Goal: Task Accomplishment & Management: Manage account settings

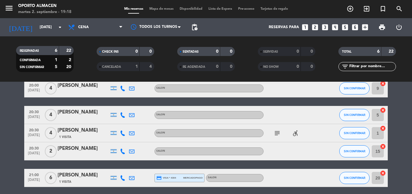
scroll to position [61, 0]
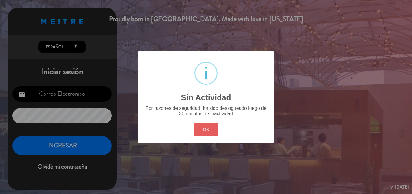
type input "[EMAIL_ADDRESS][DOMAIN_NAME]"
click at [216, 131] on button "OK" at bounding box center [206, 129] width 25 height 13
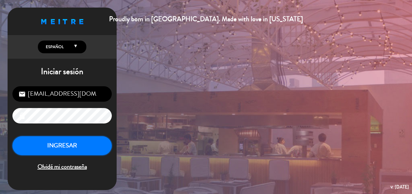
click at [69, 147] on button "INGRESAR" at bounding box center [61, 145] width 99 height 19
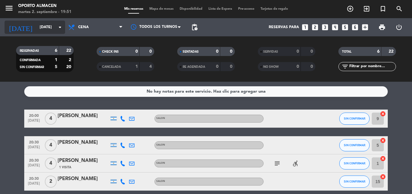
click at [43, 31] on input "[DATE]" at bounding box center [62, 27] width 51 height 10
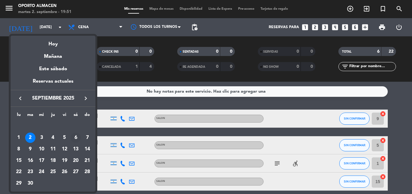
click at [77, 140] on div "6" at bounding box center [76, 138] width 10 height 10
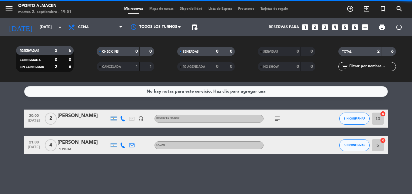
click at [87, 18] on div "menu Oporto Almacen [DATE] 2. septiembre - 19:51 Mis reservas Mapa de mesas Dis…" at bounding box center [206, 9] width 412 height 18
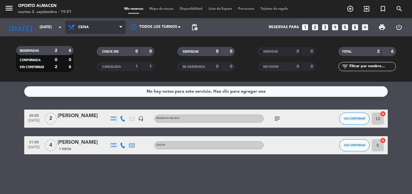
click at [88, 28] on span "Cena" at bounding box center [83, 27] width 11 height 4
click at [92, 58] on div "menu Oporto Almacen [DATE] 2. septiembre - 19:51 Mis reservas Mapa de mesas Dis…" at bounding box center [206, 41] width 412 height 82
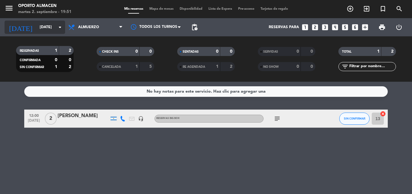
click at [47, 25] on input "[DATE]" at bounding box center [62, 27] width 51 height 10
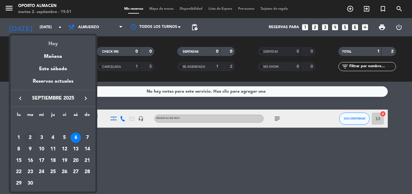
click at [54, 43] on div "Hoy" at bounding box center [53, 41] width 85 height 12
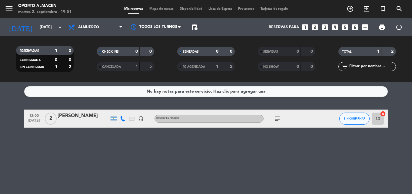
type input "[DATE]"
click at [82, 27] on span "Almuerzo" at bounding box center [88, 27] width 21 height 4
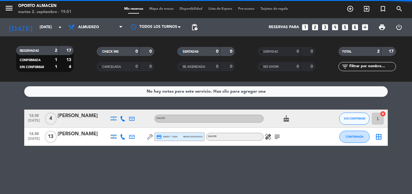
click at [86, 35] on div "Todos los servicios Almuerzo Cena Almuerzo Todos los servicios Almuerzo Cena" at bounding box center [95, 27] width 61 height 18
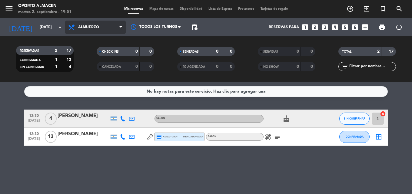
click at [86, 26] on span "Almuerzo" at bounding box center [88, 27] width 21 height 4
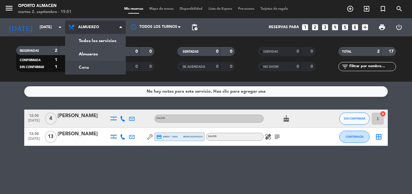
click at [93, 65] on div "menu Oporto Almacen [DATE] 2. septiembre - 19:51 Mis reservas Mapa de mesas Dis…" at bounding box center [206, 41] width 412 height 82
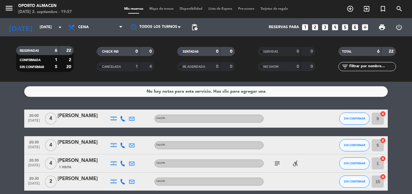
click at [318, 26] on icon "looks_two" at bounding box center [315, 27] width 8 height 8
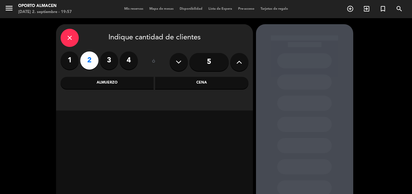
click at [103, 88] on div "Almuerzo" at bounding box center [107, 83] width 93 height 12
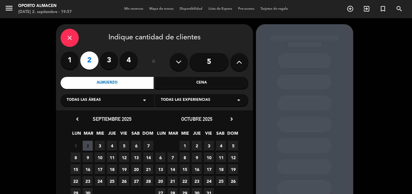
click at [98, 143] on span "3" at bounding box center [100, 146] width 10 height 10
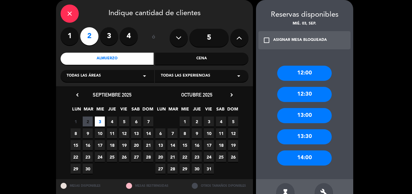
click at [297, 116] on div "13:00" at bounding box center [304, 115] width 55 height 15
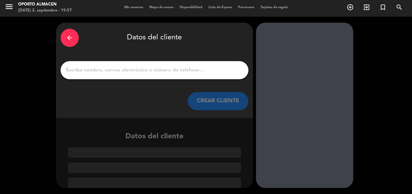
click at [169, 71] on input "1" at bounding box center [154, 70] width 179 height 8
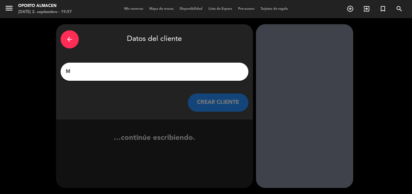
scroll to position [0, 0]
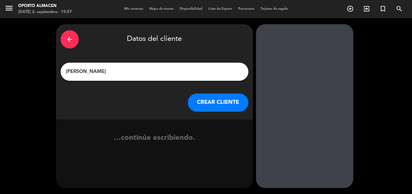
type input "[PERSON_NAME]"
click at [220, 103] on button "CREAR CLIENTE" at bounding box center [218, 103] width 61 height 18
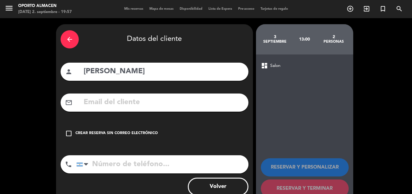
drag, startPoint x: 115, startPoint y: 98, endPoint x: 106, endPoint y: 162, distance: 64.7
paste input "[PHONE_NUMBER]"
type input "[PHONE_NUMBER]"
paste input "[EMAIL_ADDRESS][DOMAIN_NAME]"
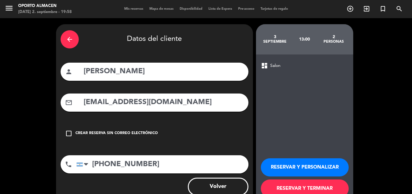
type input "[EMAIL_ADDRESS][DOMAIN_NAME]"
click at [314, 187] on button "RESERVAR Y TERMINAR" at bounding box center [305, 189] width 88 height 18
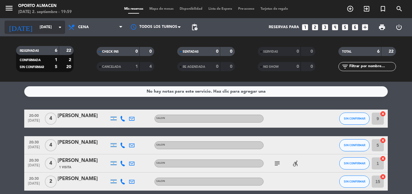
click at [37, 29] on input "[DATE]" at bounding box center [62, 27] width 51 height 10
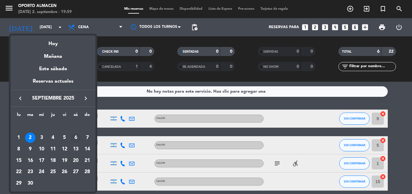
click at [76, 138] on div "6" at bounding box center [76, 138] width 10 height 10
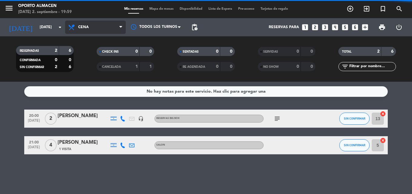
click at [102, 28] on span "Cena" at bounding box center [95, 27] width 61 height 13
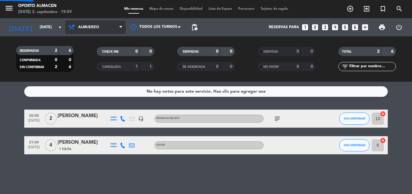
click at [93, 57] on div "menu Oporto Almacen [DATE] 2. septiembre - 19:59 Mis reservas Mapa de mesas Dis…" at bounding box center [206, 41] width 412 height 82
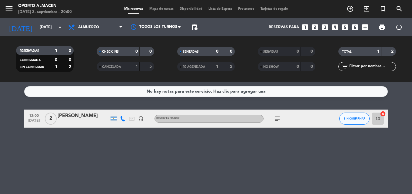
click at [150, 66] on strong "5" at bounding box center [152, 67] width 4 height 4
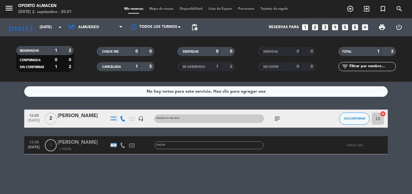
click at [316, 148] on div at bounding box center [291, 145] width 55 height 18
click at [74, 142] on div "[PERSON_NAME]" at bounding box center [84, 143] width 52 height 8
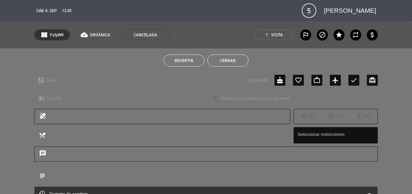
click at [187, 63] on button "Revertir" at bounding box center [184, 61] width 41 height 12
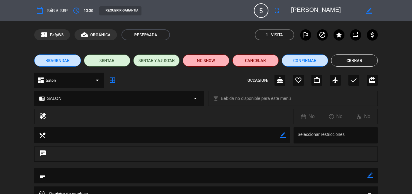
click at [351, 59] on button "Cerrar" at bounding box center [354, 61] width 46 height 12
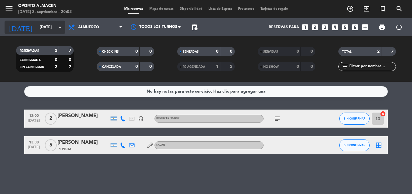
click at [49, 22] on input "[DATE]" at bounding box center [62, 27] width 51 height 10
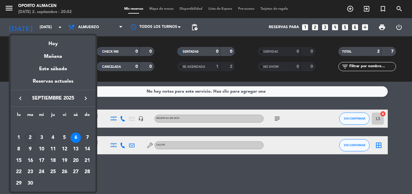
click at [55, 137] on div "4" at bounding box center [53, 138] width 10 height 10
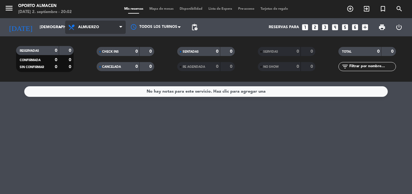
click at [94, 33] on span "Almuerzo" at bounding box center [95, 27] width 61 height 13
click at [89, 65] on div "menu Oporto Almacen [DATE] 2. septiembre - 20:02 Mis reservas Mapa de mesas Dis…" at bounding box center [206, 41] width 412 height 82
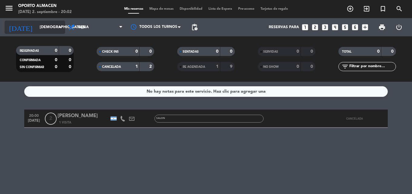
click at [38, 26] on input "[DEMOGRAPHIC_DATA][DATE]" at bounding box center [62, 27] width 51 height 10
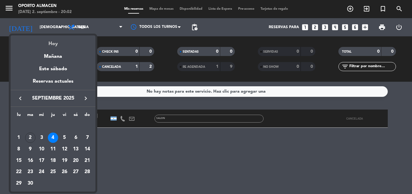
click at [51, 41] on div "Hoy" at bounding box center [53, 41] width 85 height 12
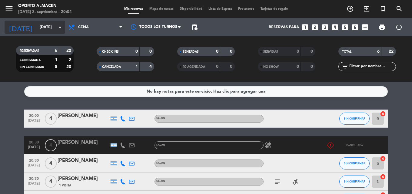
click at [37, 33] on div "[DATE] [DATE] arrow_drop_down" at bounding box center [35, 27] width 61 height 13
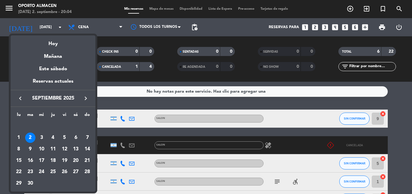
click at [136, 88] on div at bounding box center [206, 97] width 412 height 194
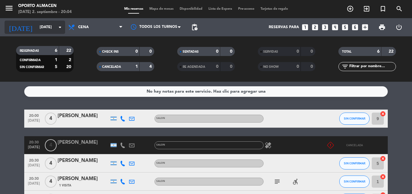
click at [47, 33] on div "[DATE] [DATE] arrow_drop_down" at bounding box center [35, 27] width 61 height 13
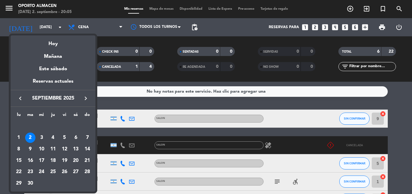
click at [189, 103] on div at bounding box center [206, 97] width 412 height 194
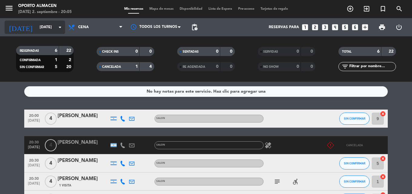
click at [49, 26] on input "[DATE]" at bounding box center [62, 27] width 51 height 10
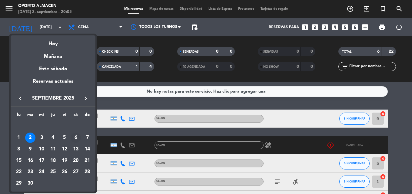
click at [76, 136] on div "6" at bounding box center [76, 138] width 10 height 10
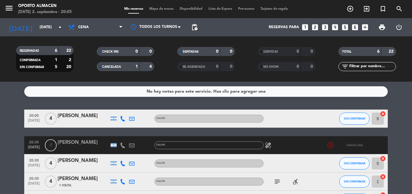
type input "[DATE]"
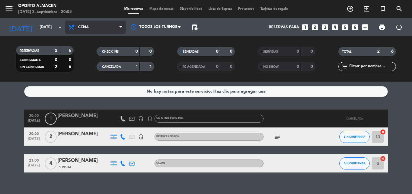
click at [93, 28] on span "Cena" at bounding box center [95, 27] width 61 height 13
click at [91, 49] on div "menu Oporto Almacen [DATE] 2. septiembre - 20:05 Mis reservas Mapa de mesas Dis…" at bounding box center [206, 41] width 412 height 82
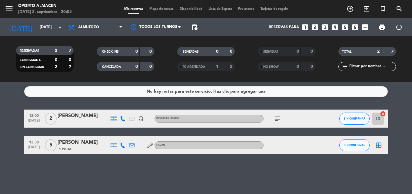
click at [81, 143] on div "[PERSON_NAME]" at bounding box center [84, 143] width 52 height 8
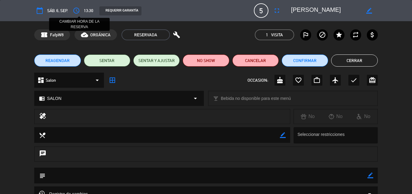
click at [77, 9] on icon "access_time" at bounding box center [76, 10] width 7 height 7
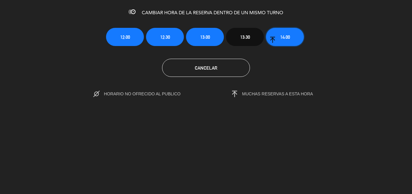
click at [284, 39] on span "14:00" at bounding box center [286, 37] width 10 height 7
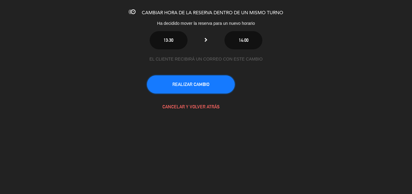
click at [196, 86] on button "REALIZAR CAMBIO" at bounding box center [191, 85] width 88 height 18
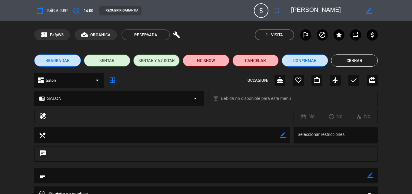
click at [369, 175] on icon "border_color" at bounding box center [371, 176] width 6 height 6
click at [277, 178] on textarea at bounding box center [206, 175] width 322 height 15
type textarea "Va a llegar a las 14:30 hs"
click at [370, 175] on icon at bounding box center [371, 176] width 6 height 6
click at [351, 59] on button "Cerrar" at bounding box center [354, 61] width 46 height 12
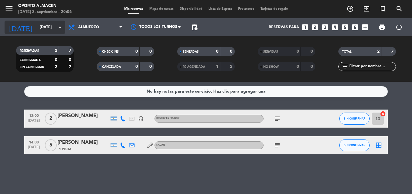
click at [37, 24] on input "[DATE]" at bounding box center [62, 27] width 51 height 10
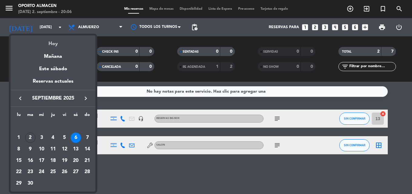
click at [53, 47] on div "Hoy" at bounding box center [53, 41] width 85 height 12
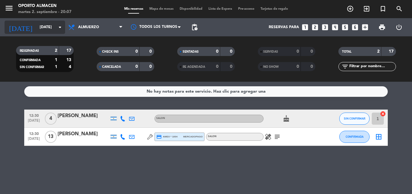
click at [51, 28] on input "[DATE]" at bounding box center [62, 27] width 51 height 10
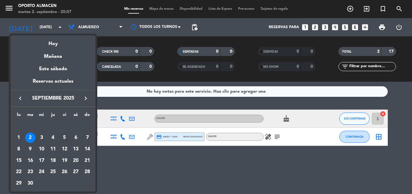
click at [63, 134] on div "5" at bounding box center [64, 138] width 10 height 10
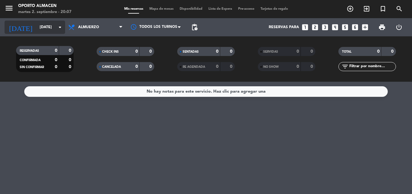
click at [37, 25] on input "[DATE]" at bounding box center [62, 27] width 51 height 10
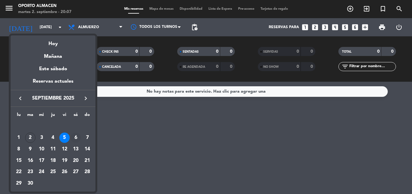
click at [76, 136] on div "6" at bounding box center [76, 138] width 10 height 10
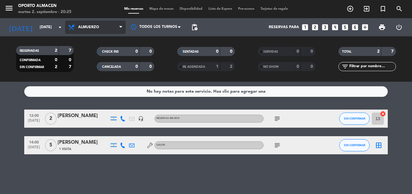
click at [106, 26] on span "Almuerzo" at bounding box center [95, 27] width 61 height 13
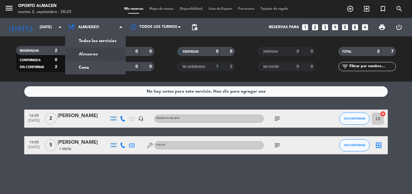
click at [97, 67] on div "menu Oporto Almacen [DATE] 2. septiembre - 20:25 Mis reservas Mapa de mesas Dis…" at bounding box center [206, 41] width 412 height 82
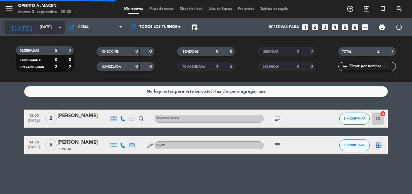
click at [44, 32] on input "[DATE]" at bounding box center [62, 27] width 51 height 10
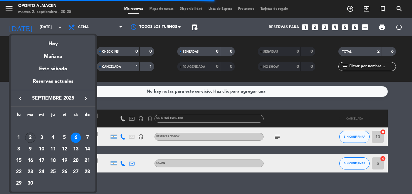
click at [31, 137] on div "2" at bounding box center [30, 138] width 10 height 10
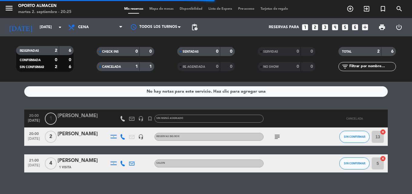
type input "[DATE]"
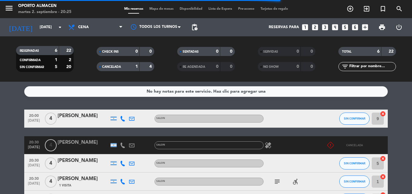
click at [129, 66] on div "1" at bounding box center [132, 66] width 12 height 7
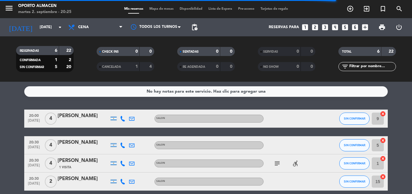
scroll to position [30, 0]
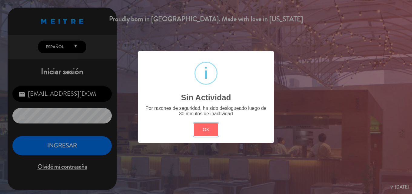
drag, startPoint x: 212, startPoint y: 130, endPoint x: 188, endPoint y: 131, distance: 24.6
click at [210, 130] on button "OK" at bounding box center [206, 129] width 25 height 13
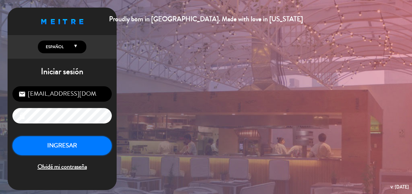
click at [91, 141] on button "INGRESAR" at bounding box center [61, 145] width 99 height 19
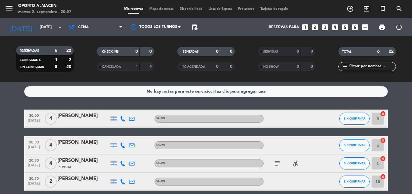
scroll to position [30, 0]
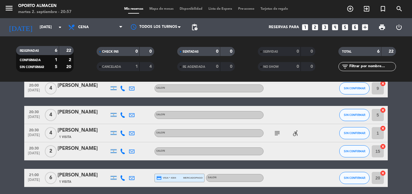
click at [121, 150] on icon at bounding box center [122, 151] width 5 height 5
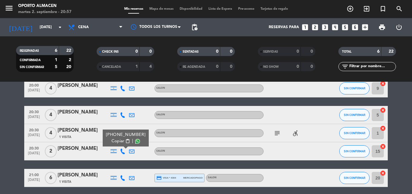
click at [114, 139] on span "Copiar" at bounding box center [118, 141] width 13 height 6
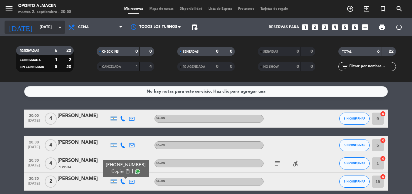
click at [49, 28] on input "[DATE]" at bounding box center [62, 27] width 51 height 10
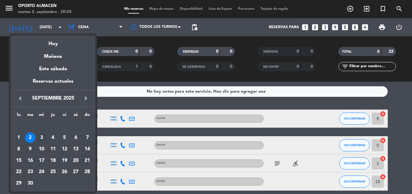
click at [45, 136] on div "3" at bounding box center [41, 138] width 10 height 10
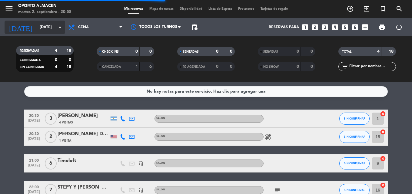
click at [37, 23] on input "[DATE]" at bounding box center [62, 27] width 51 height 10
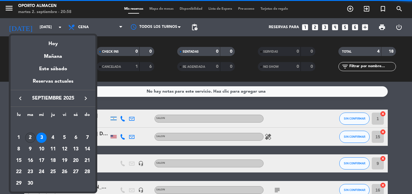
click at [29, 137] on div "2" at bounding box center [30, 138] width 10 height 10
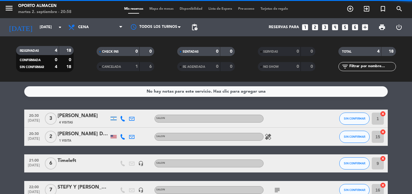
type input "[DATE]"
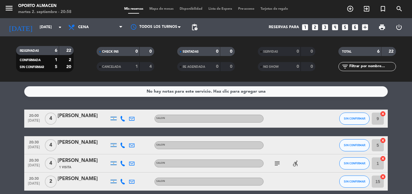
scroll to position [61, 0]
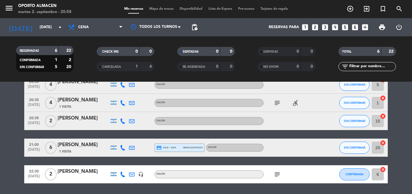
click at [279, 174] on icon "subject" at bounding box center [277, 174] width 7 height 7
